Goal: Information Seeking & Learning: Check status

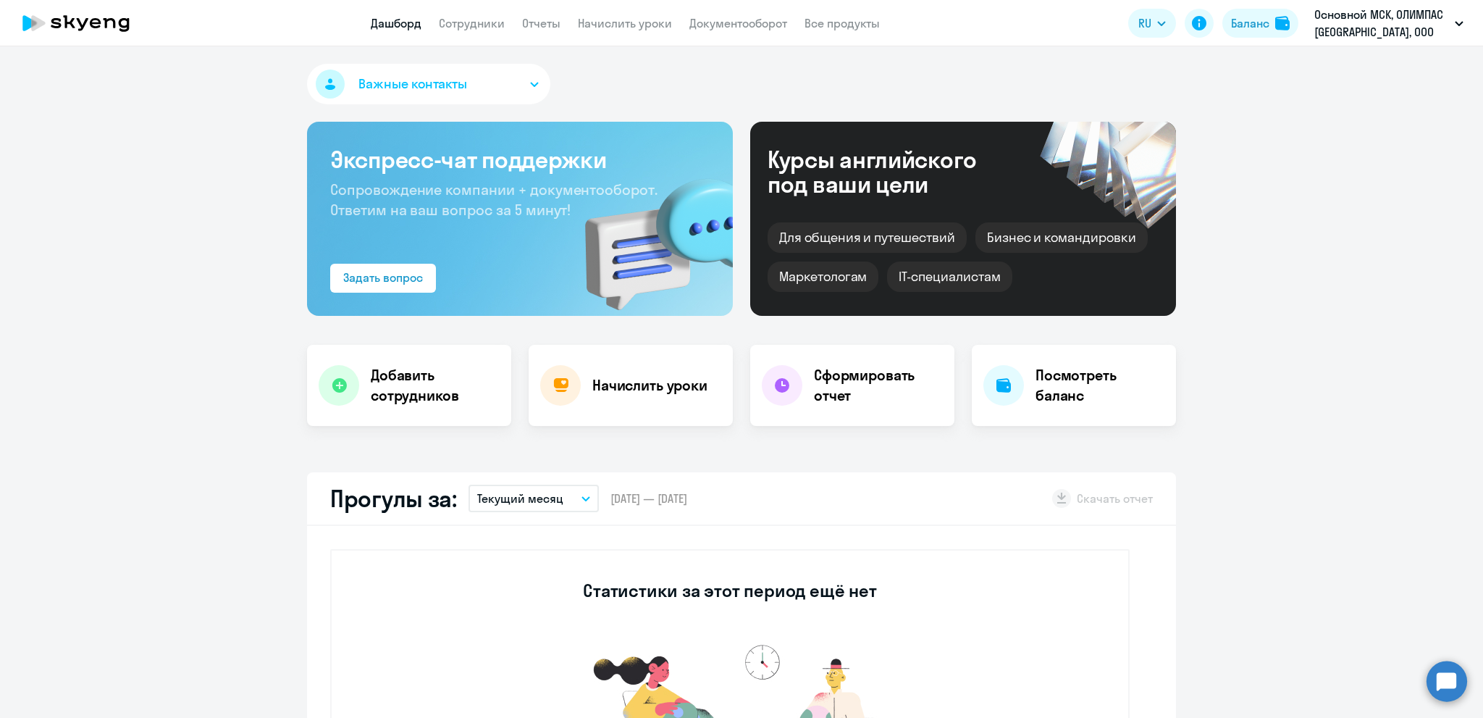
click at [545, 498] on p "Текущий месяц" at bounding box center [520, 498] width 86 height 17
click at [523, 573] on li "Прошлый месяц" at bounding box center [533, 575] width 129 height 36
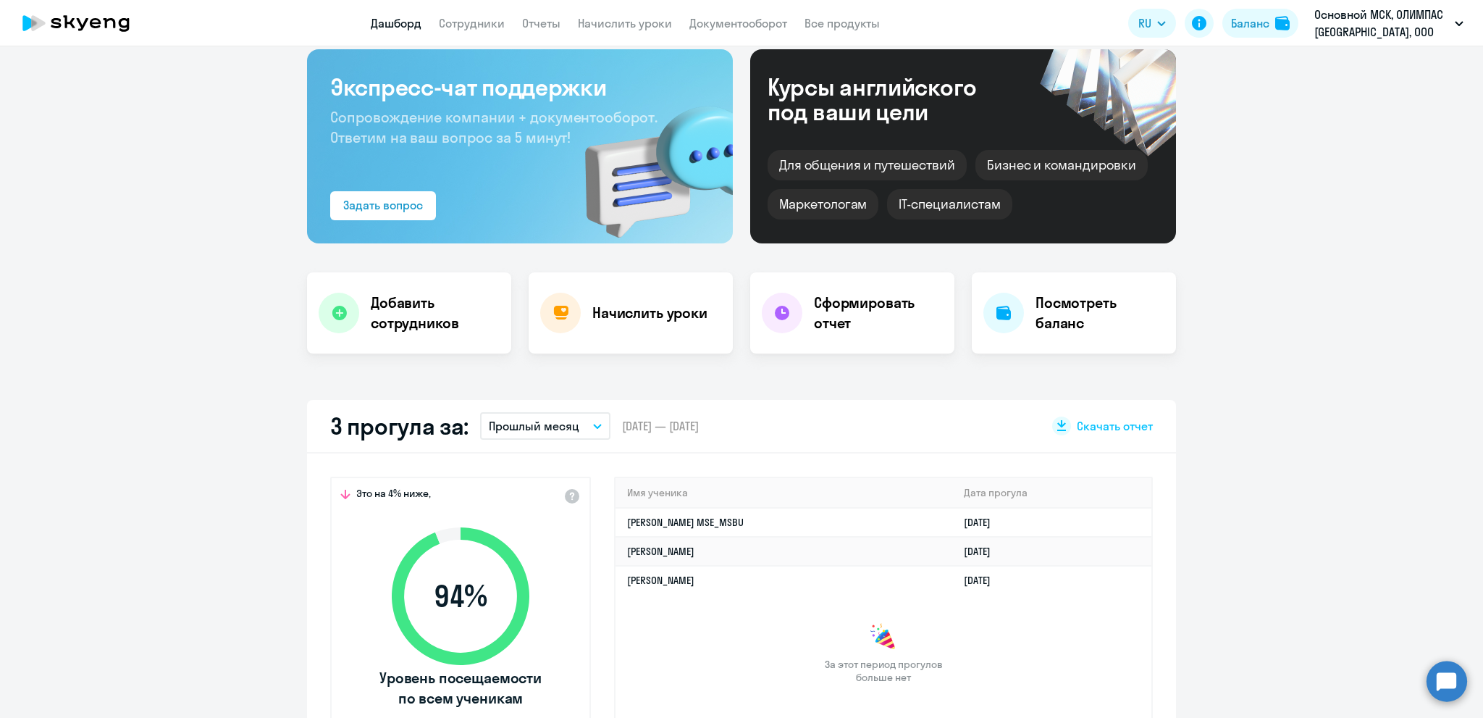
scroll to position [145, 0]
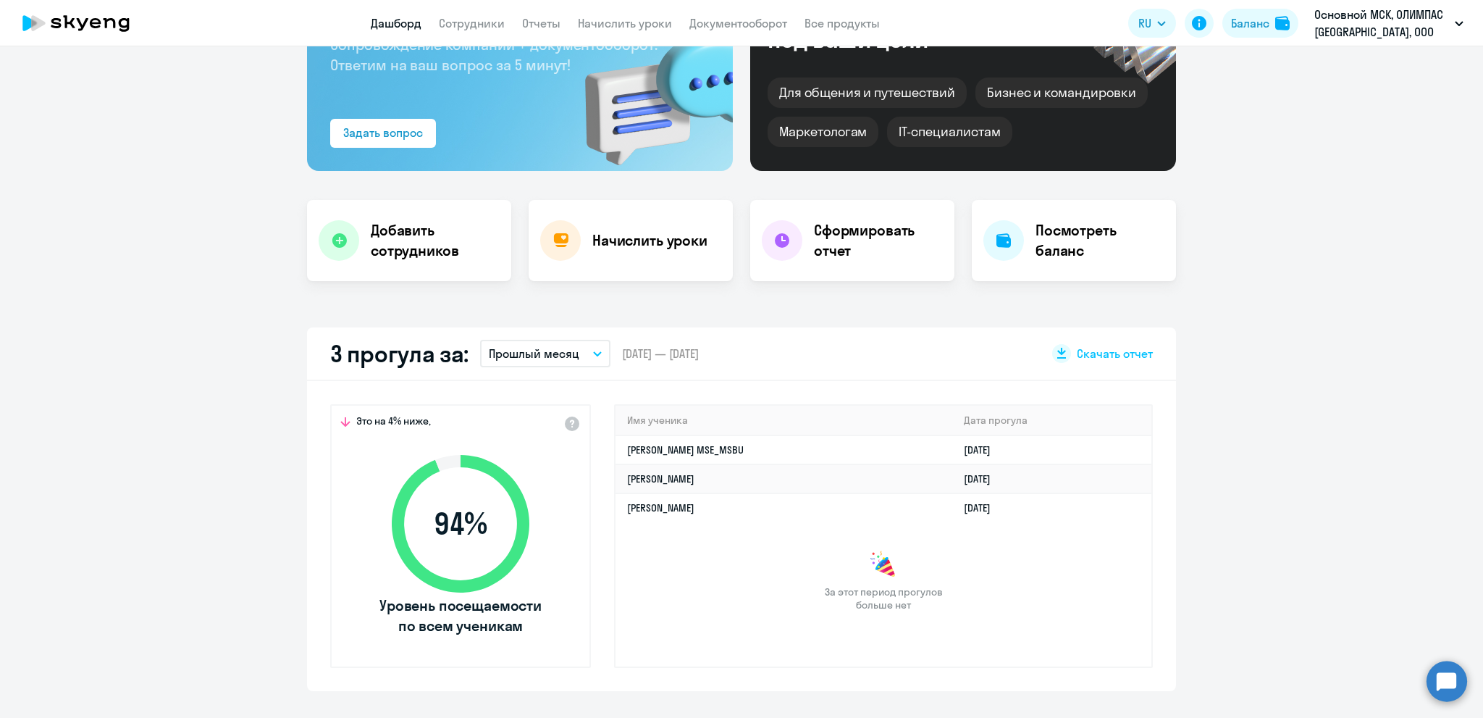
select select "30"
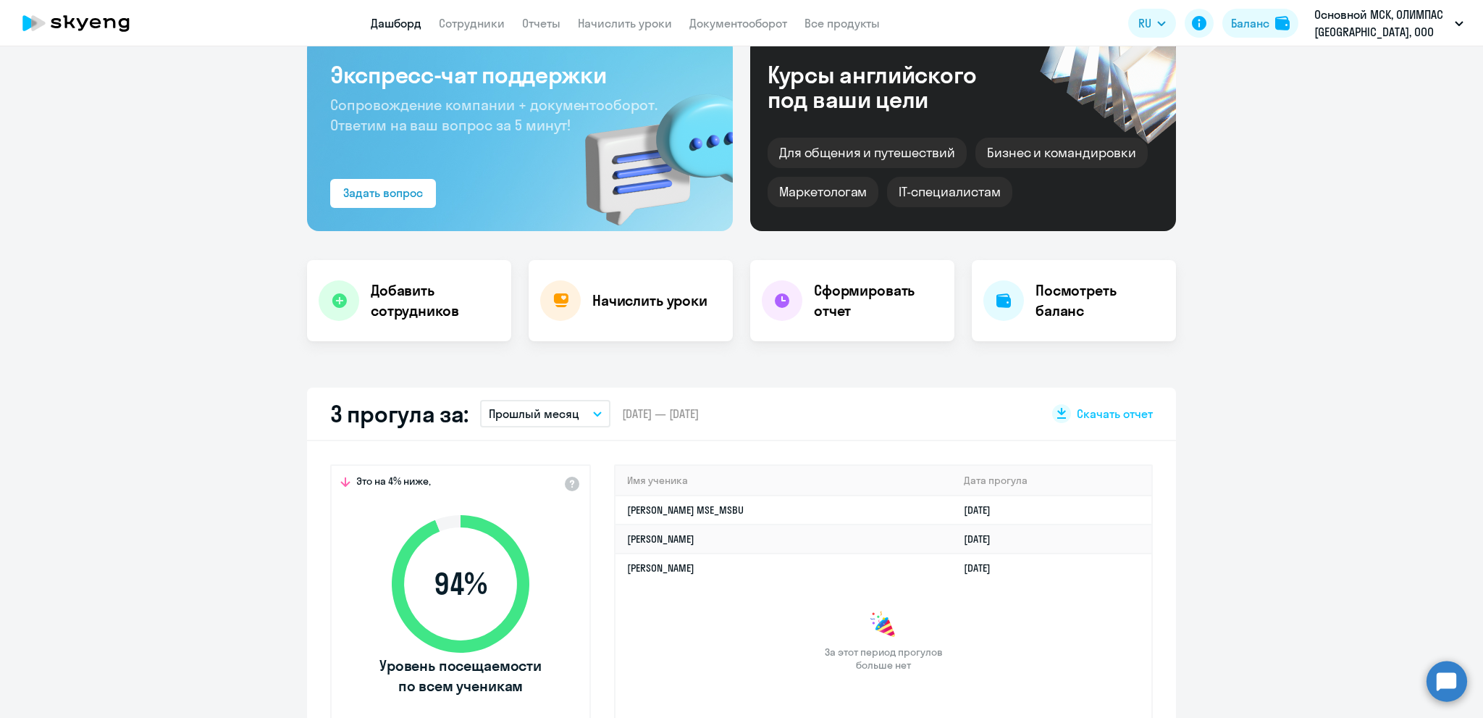
scroll to position [0, 0]
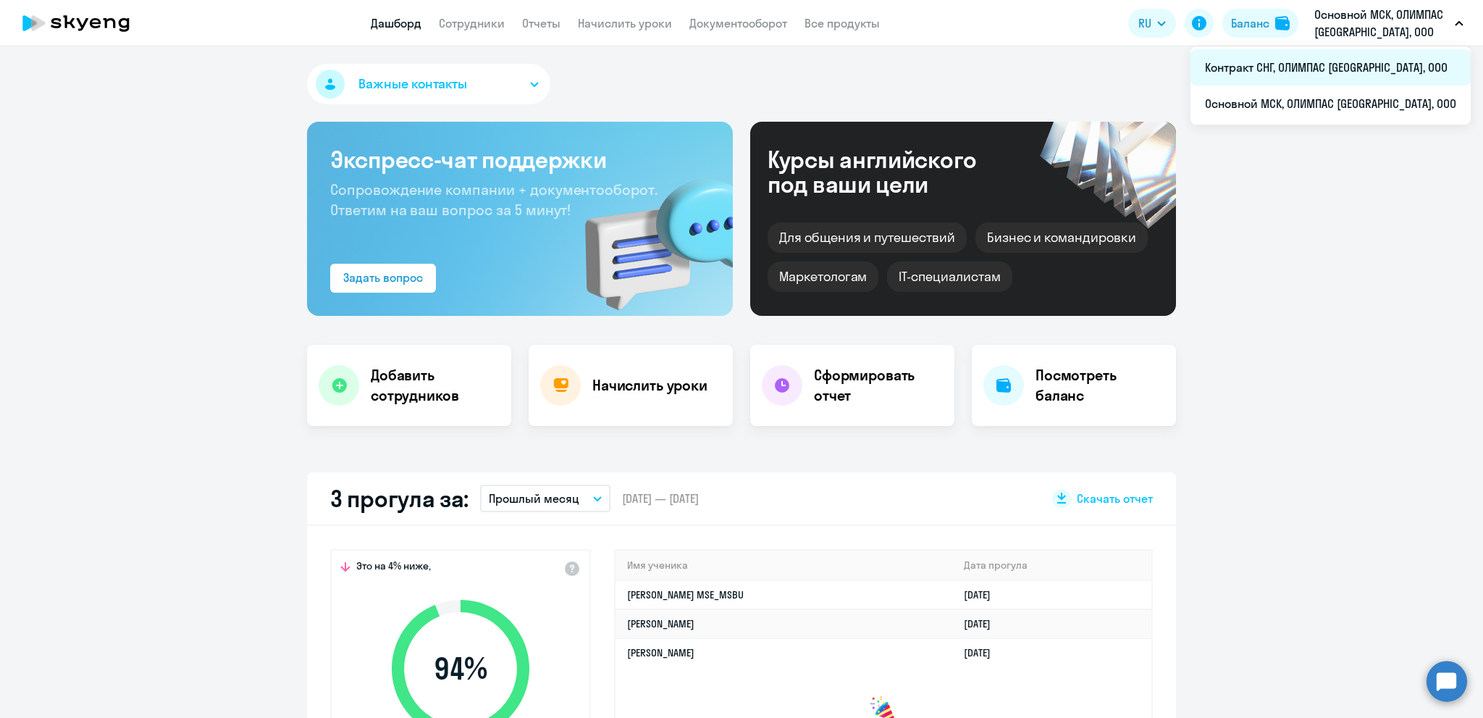
click at [1315, 61] on li "Контракт СНГ, ОЛИМПАС [GEOGRAPHIC_DATA], ООО" at bounding box center [1331, 67] width 280 height 36
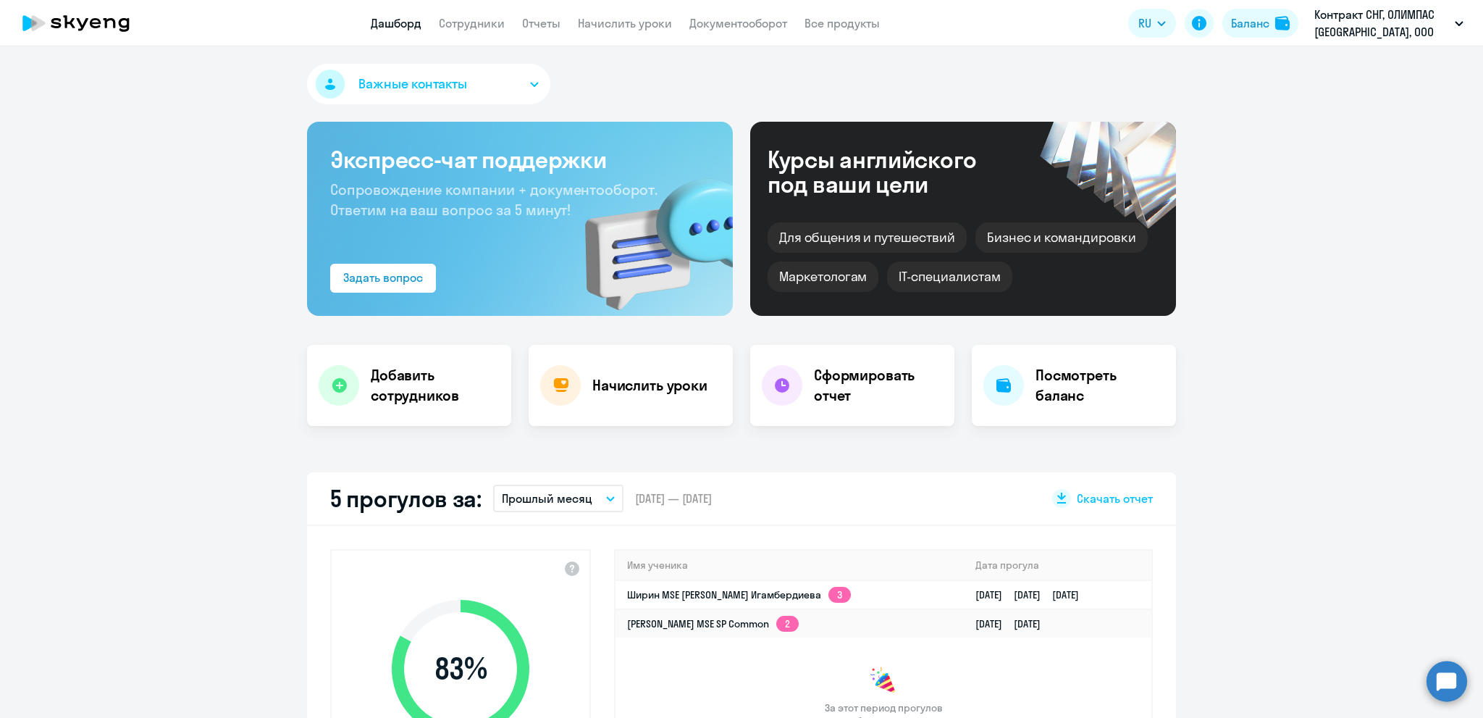
select select "30"
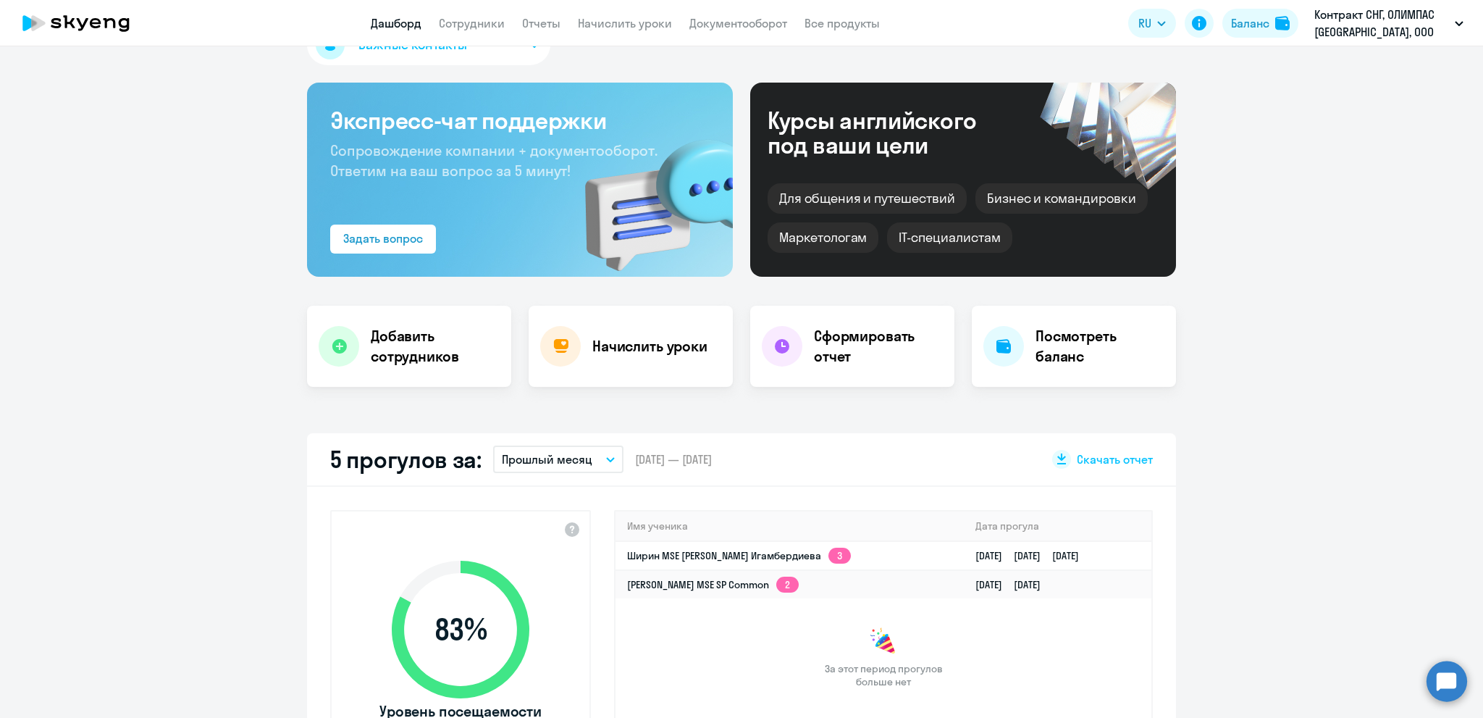
scroll to position [72, 0]
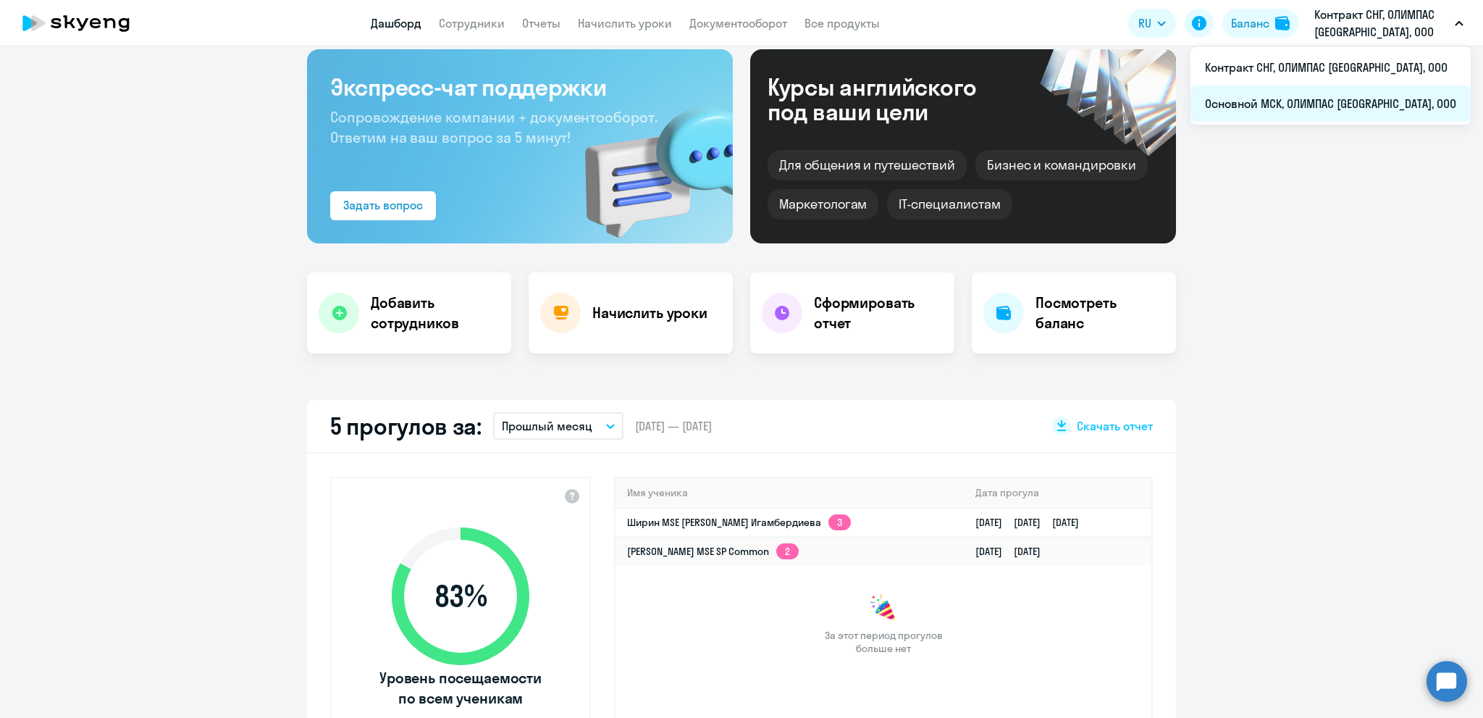
click at [1317, 102] on li "Основной МСК, ОЛИМПАС [GEOGRAPHIC_DATA], ООО" at bounding box center [1331, 103] width 280 height 36
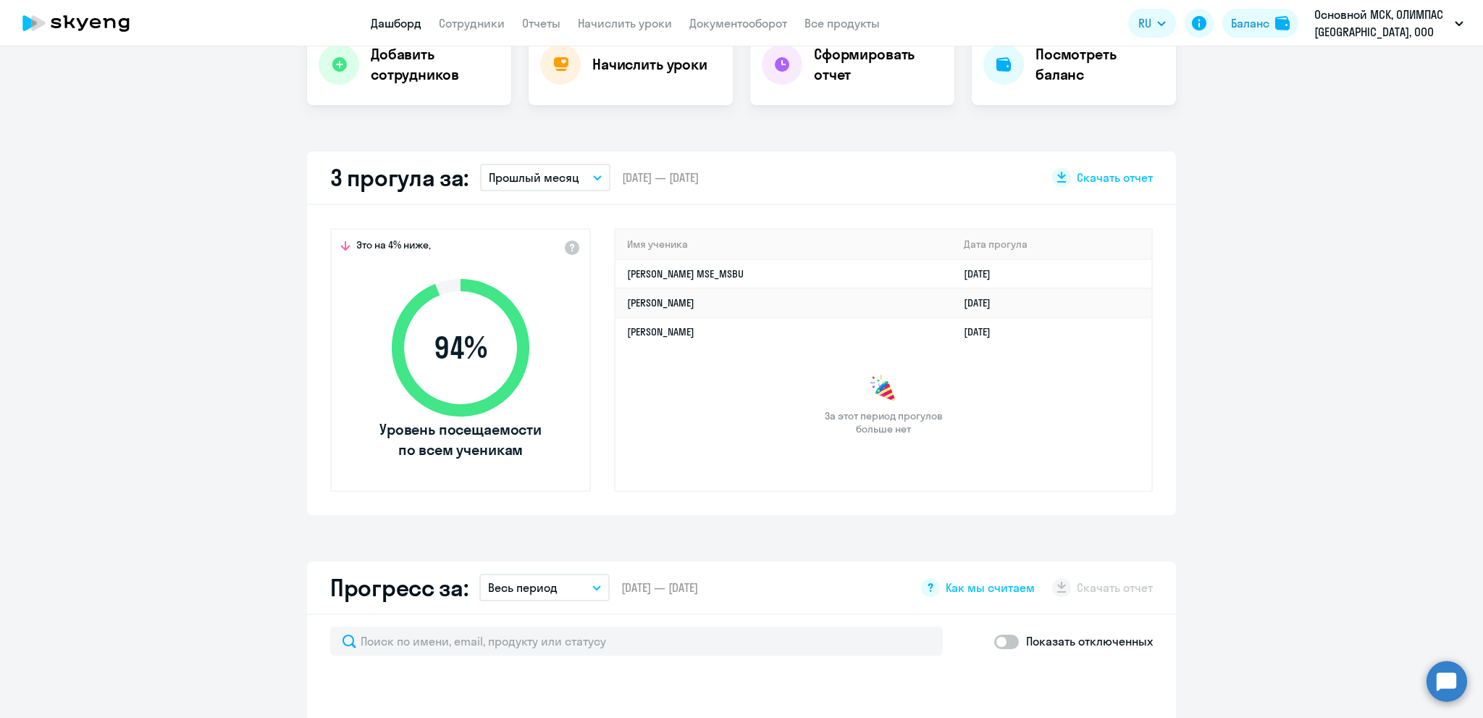
scroll to position [362, 0]
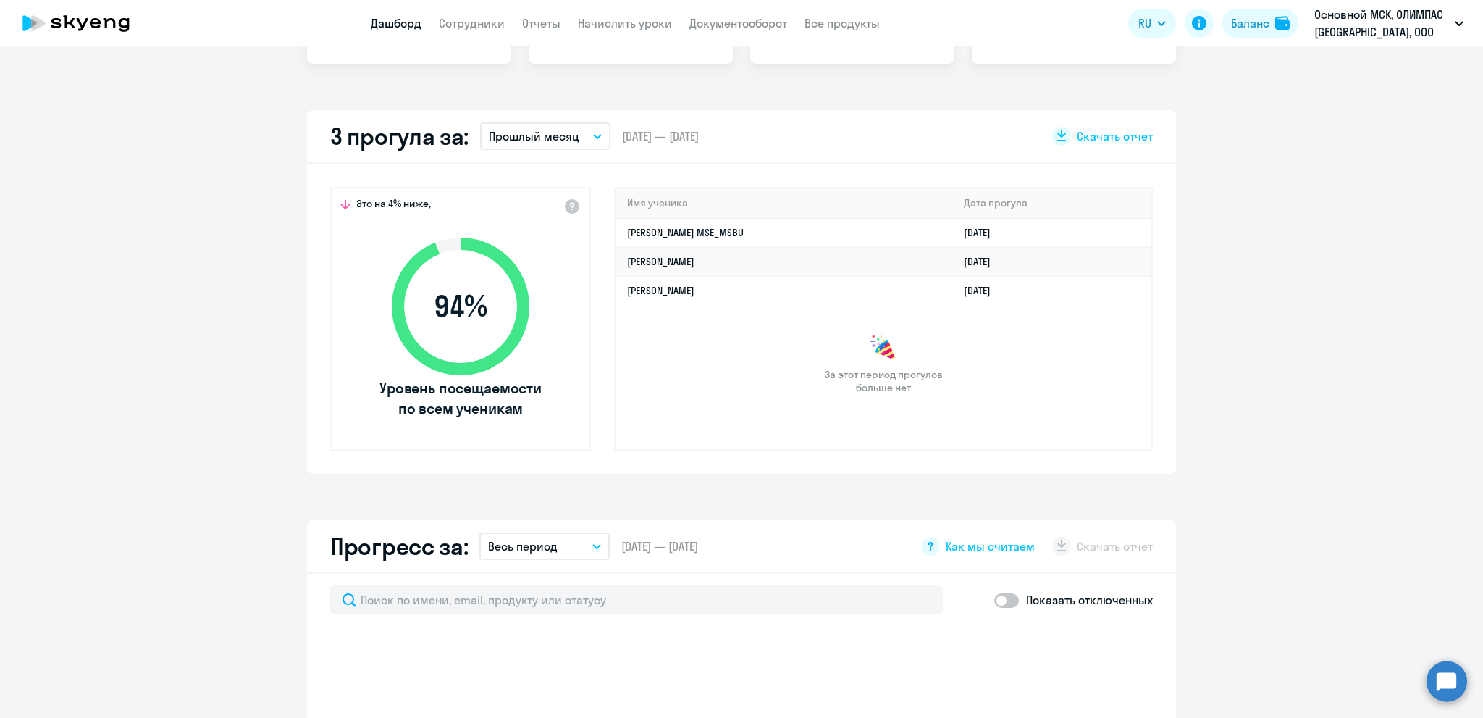
select select "30"
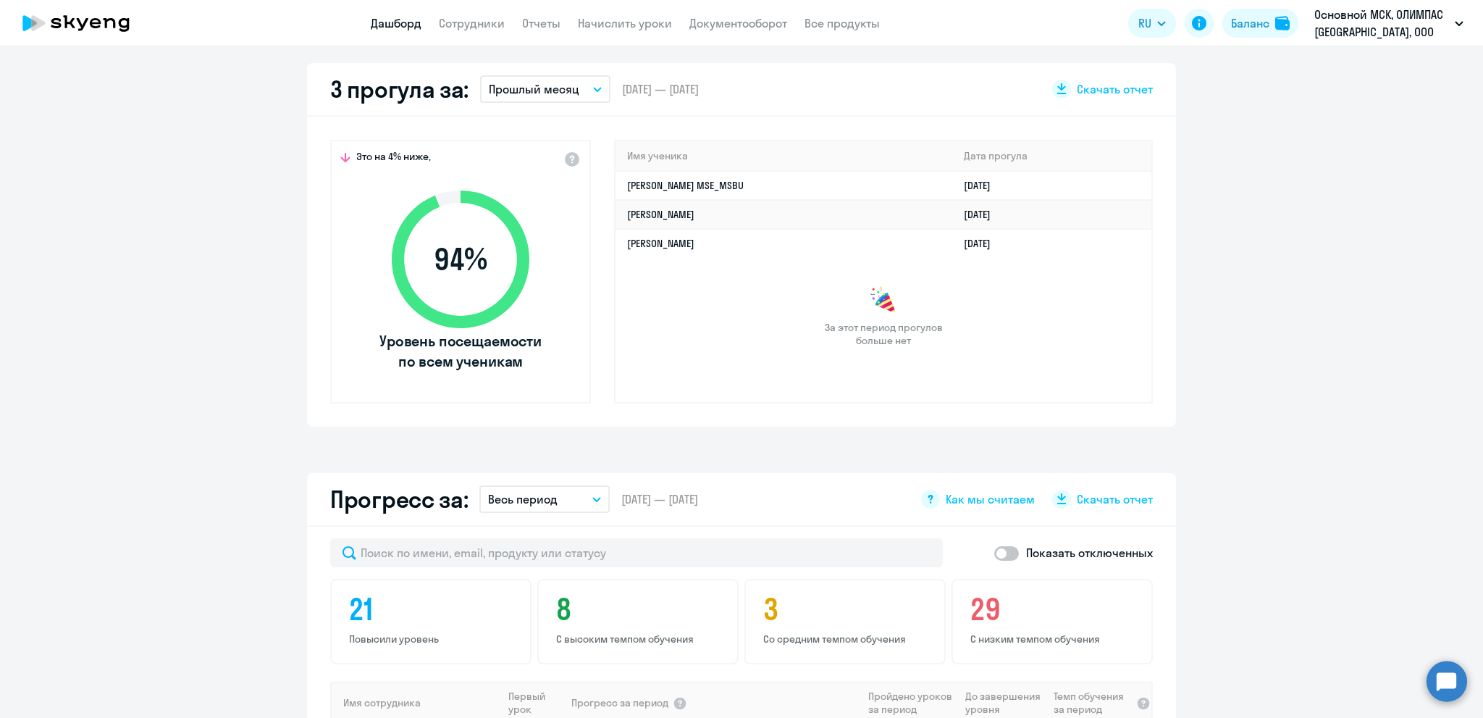
scroll to position [435, 0]
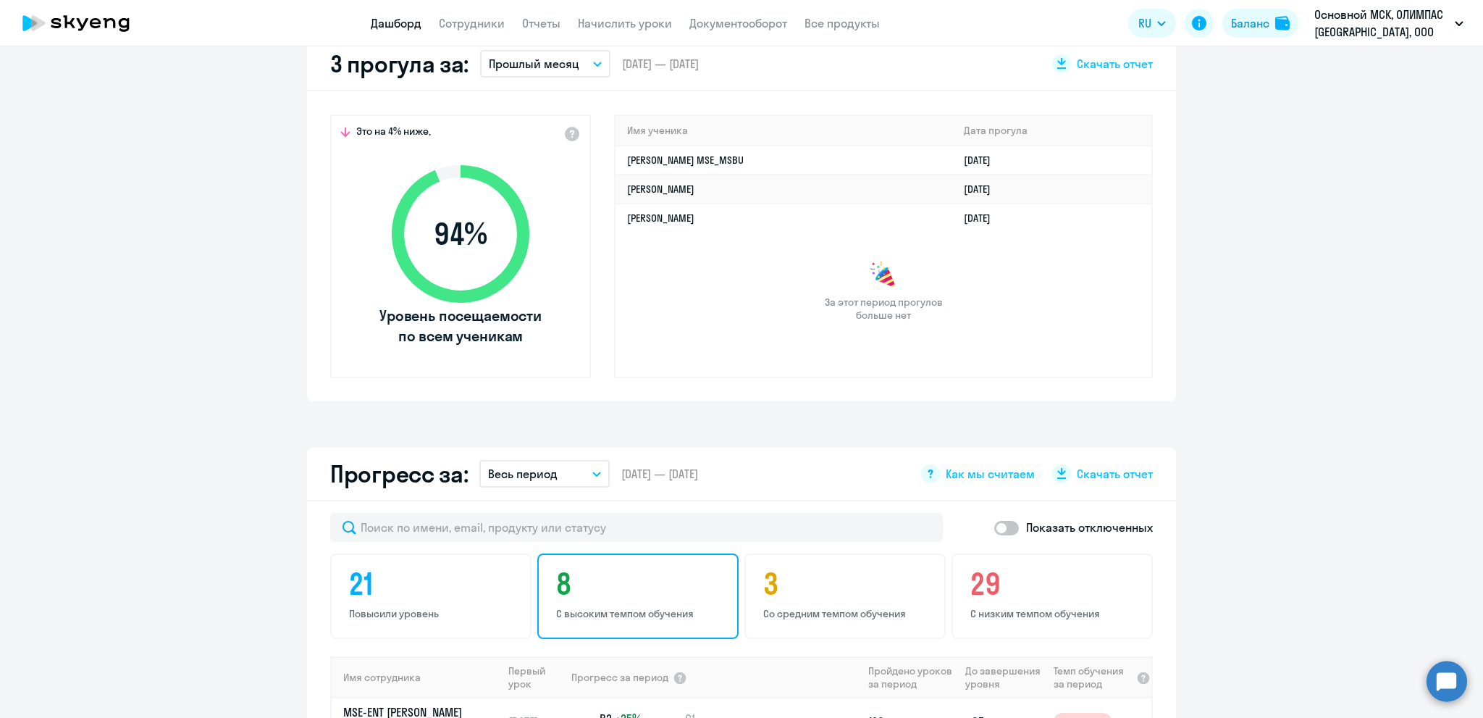
click at [698, 604] on div "8 С высоким темпом обучения" at bounding box center [637, 595] width 201 height 85
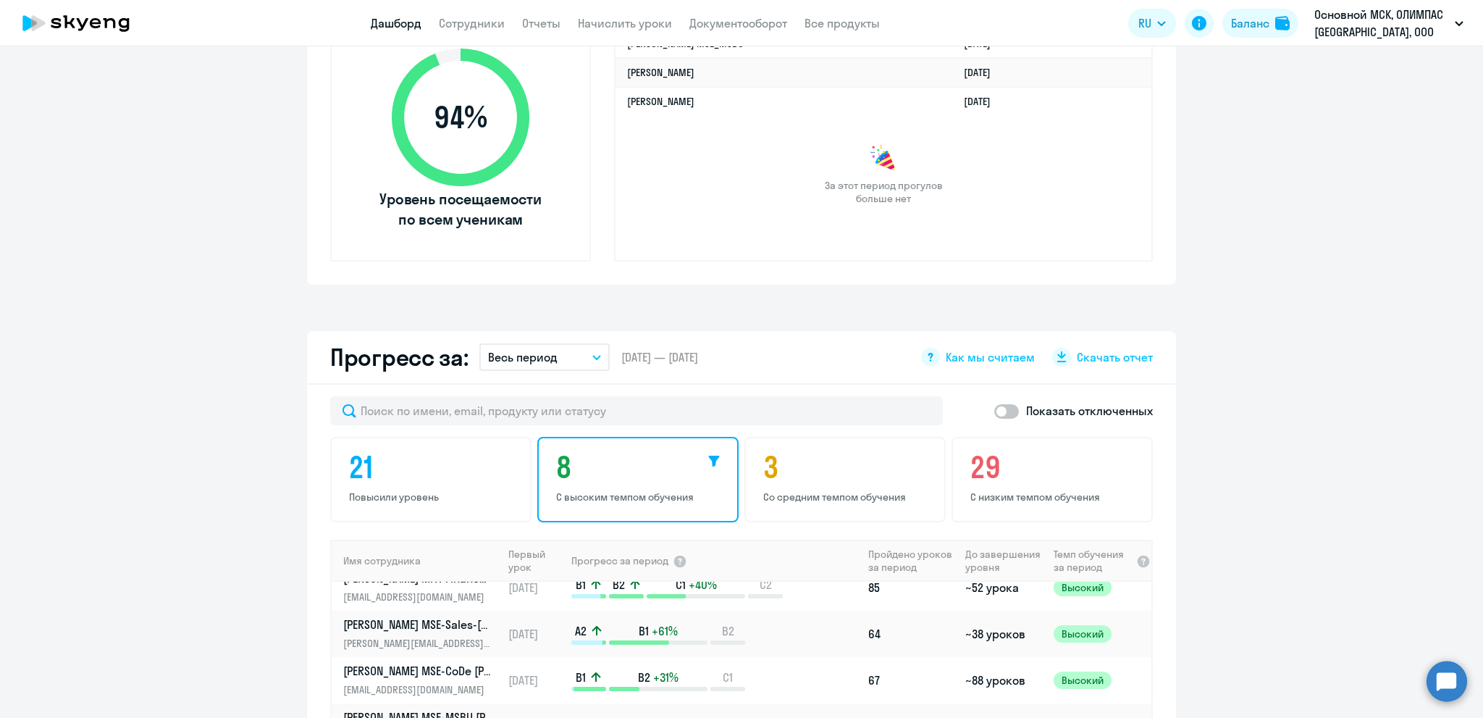
scroll to position [362, 0]
